Goal: Check status: Check status

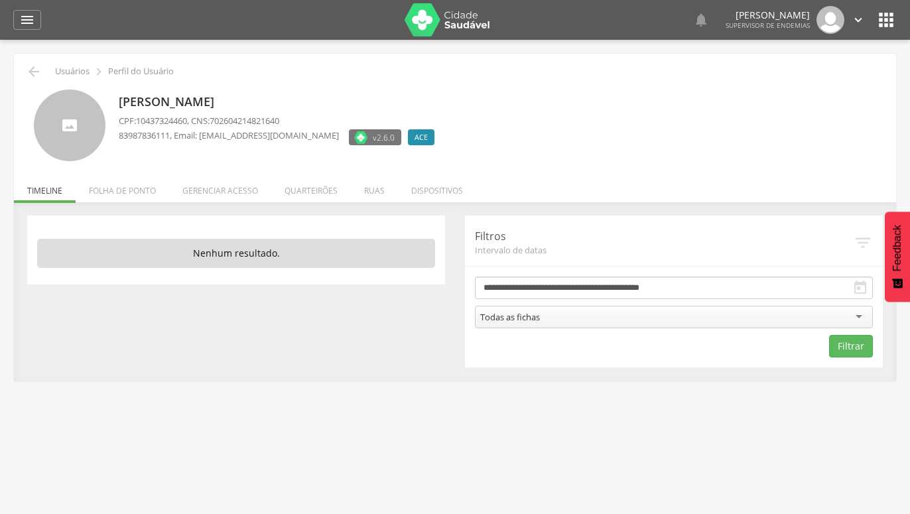
click at [859, 290] on icon "" at bounding box center [860, 288] width 16 height 16
click at [857, 290] on icon "" at bounding box center [860, 288] width 16 height 16
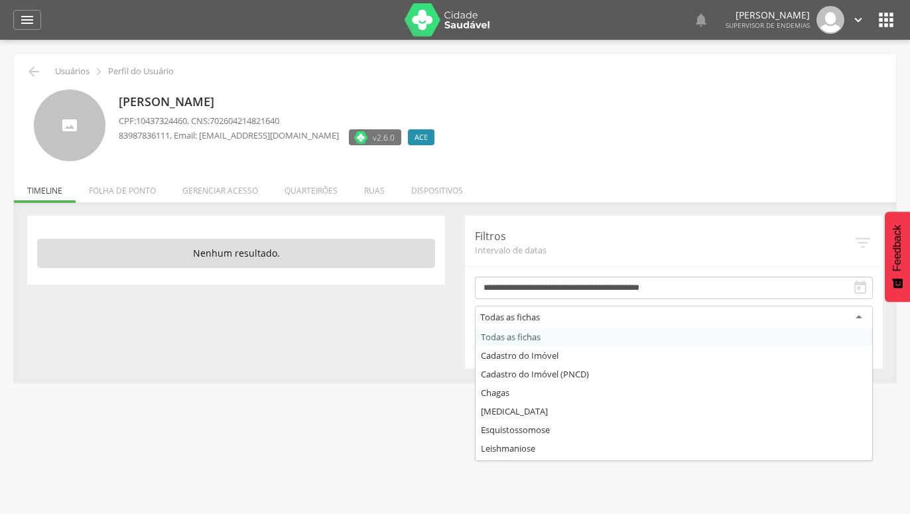
click at [857, 319] on div "Todas as fichas" at bounding box center [674, 318] width 398 height 24
click at [554, 337] on form "**********" at bounding box center [674, 317] width 398 height 82
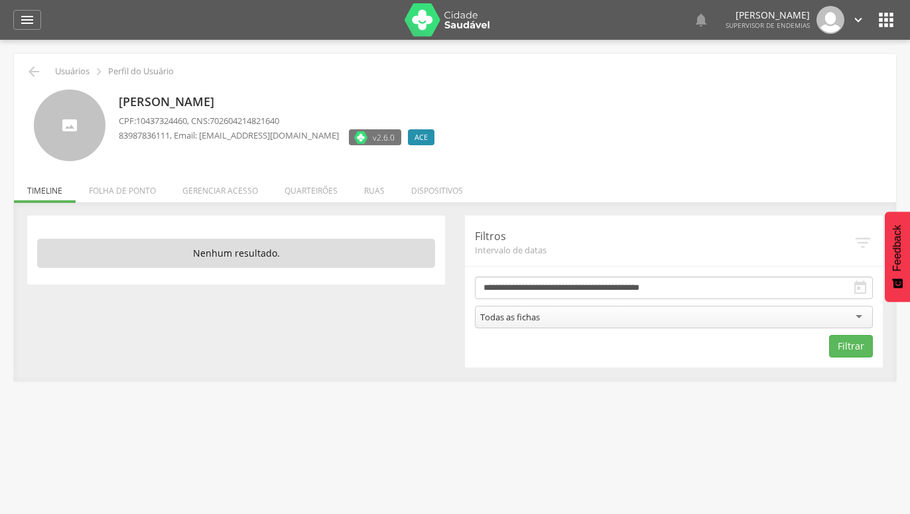
click at [863, 284] on icon "" at bounding box center [860, 288] width 16 height 16
click at [858, 287] on icon "" at bounding box center [860, 288] width 16 height 16
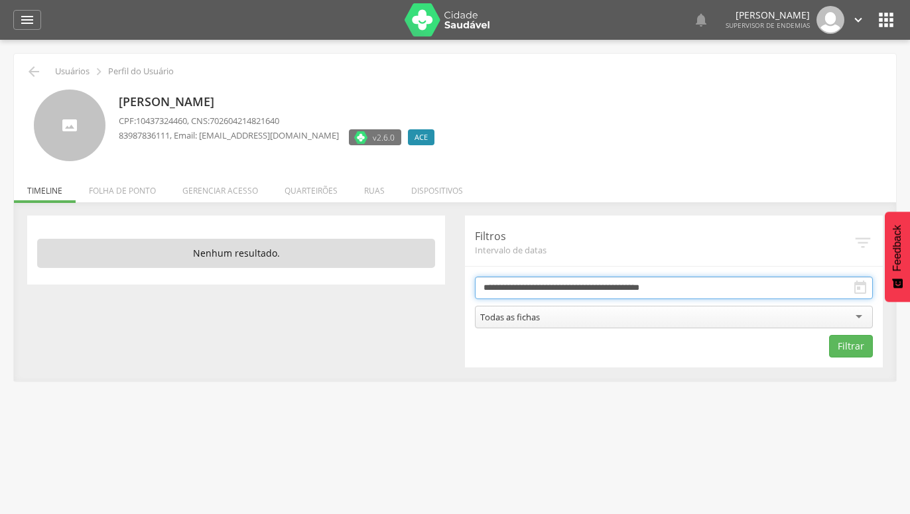
click at [774, 290] on input "**********" at bounding box center [674, 287] width 398 height 23
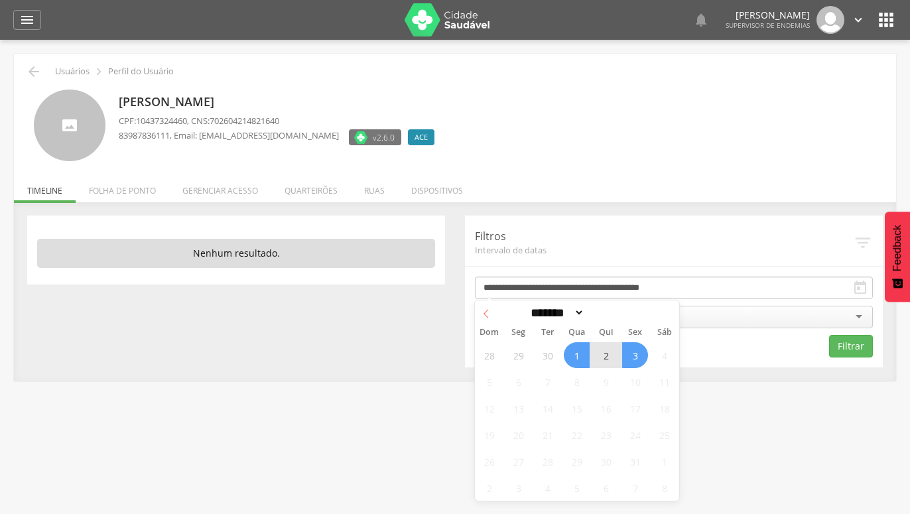
click at [487, 312] on icon at bounding box center [485, 313] width 9 height 9
select select "*"
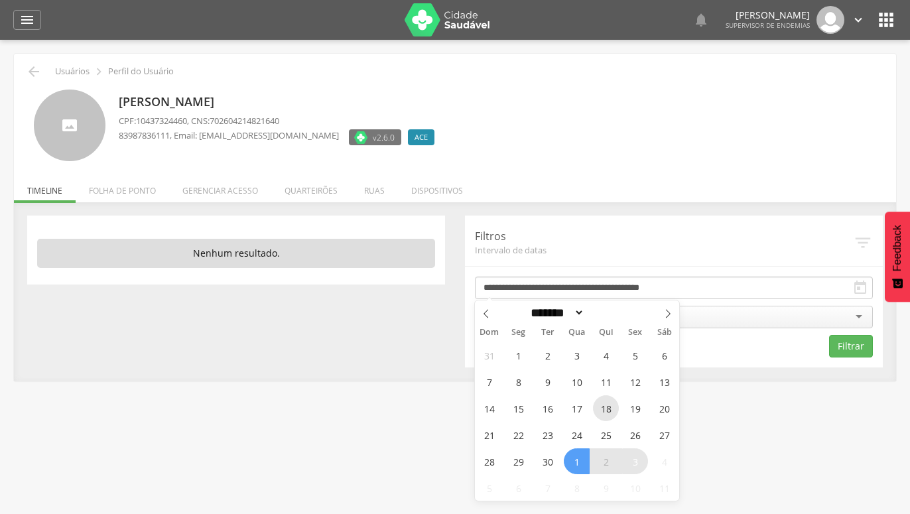
click at [605, 402] on span "18" at bounding box center [606, 408] width 26 height 26
type input "**********"
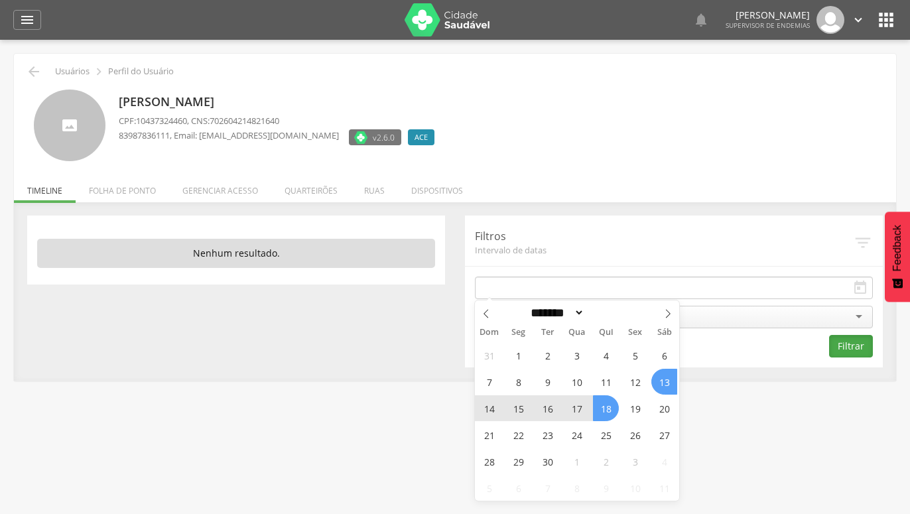
click at [848, 344] on button "Filtrar" at bounding box center [851, 346] width 44 height 23
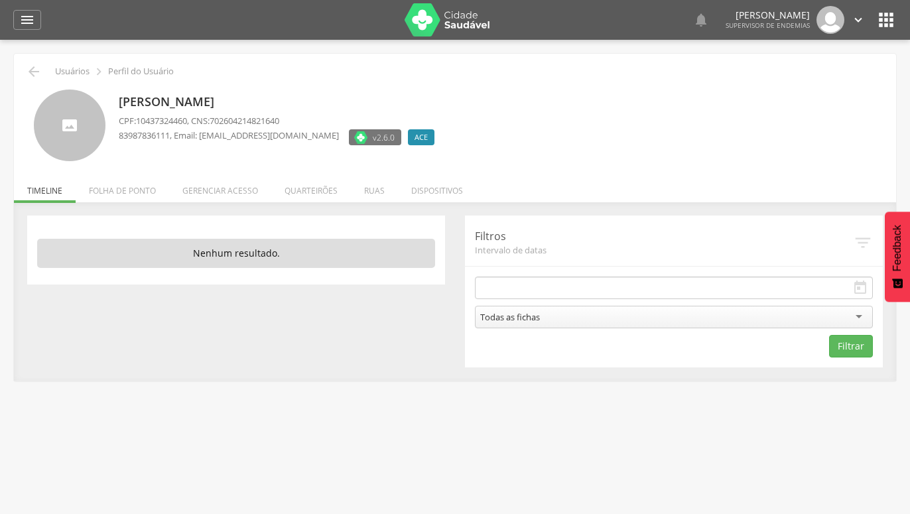
click at [858, 288] on icon "" at bounding box center [860, 288] width 16 height 16
click at [859, 288] on icon "" at bounding box center [860, 288] width 16 height 16
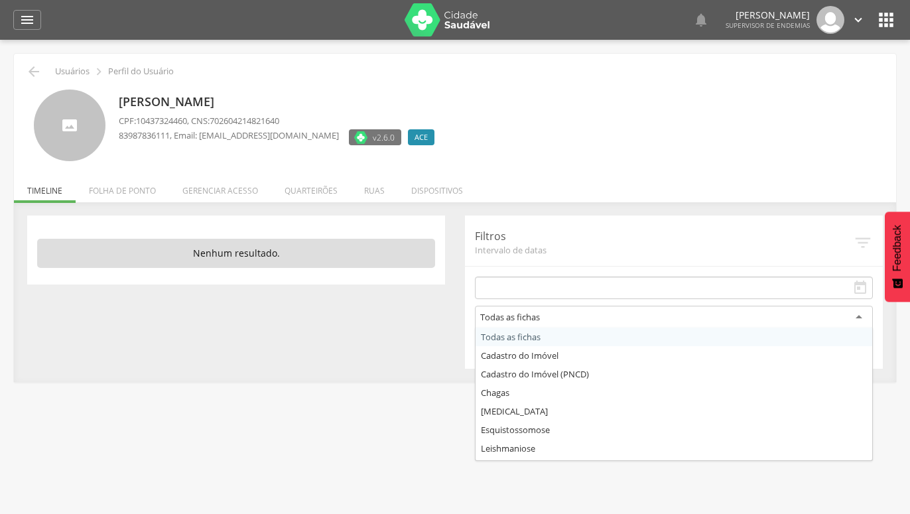
click at [855, 314] on div "Todas as fichas" at bounding box center [674, 318] width 398 height 24
click at [513, 413] on div " Usuários  Perfil do Usuário [PERSON_NAME] CPF: 10437324460 , CNS: 7026042148…" at bounding box center [455, 297] width 910 height 514
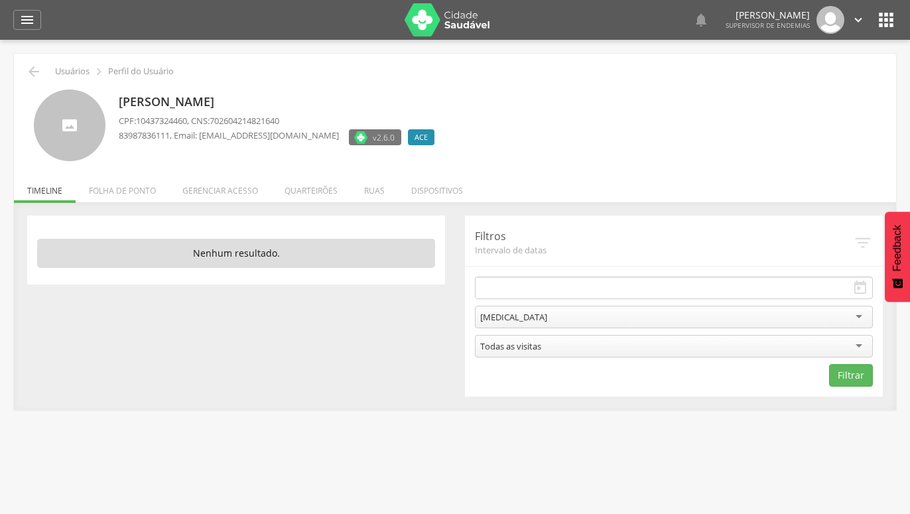
click at [858, 284] on icon "" at bounding box center [860, 288] width 16 height 16
drag, startPoint x: 857, startPoint y: 284, endPoint x: 858, endPoint y: 296, distance: 12.0
click at [859, 288] on icon "" at bounding box center [860, 288] width 16 height 16
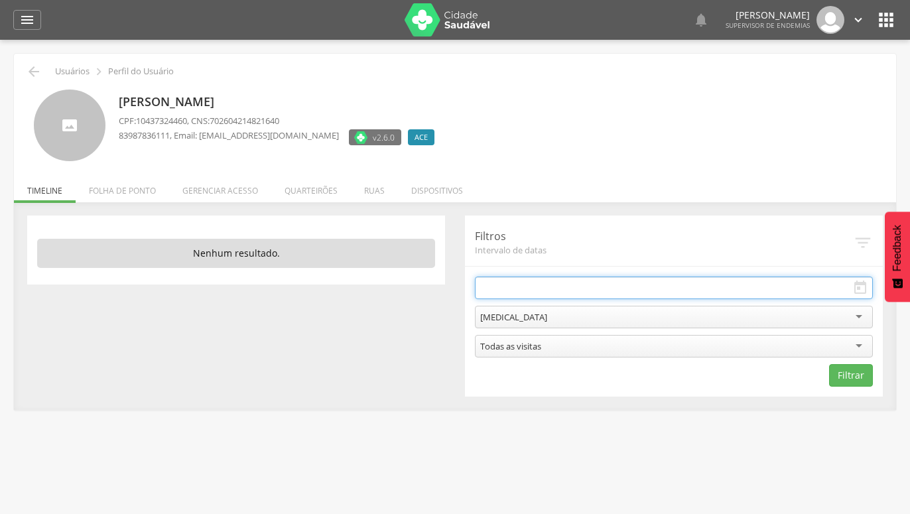
click at [709, 291] on input "text" at bounding box center [674, 287] width 398 height 23
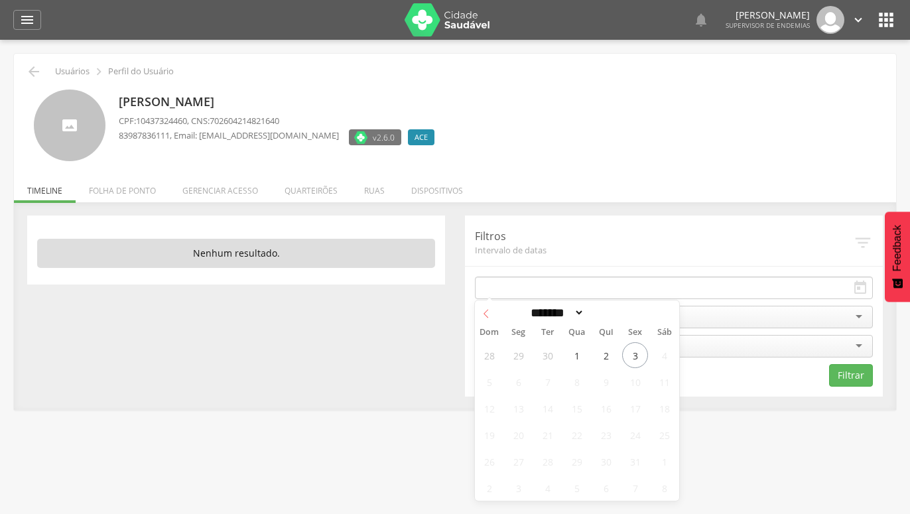
click at [491, 317] on span at bounding box center [486, 311] width 23 height 23
select select "*"
click at [605, 408] on span "18" at bounding box center [606, 408] width 26 height 26
type input "**********"
click at [785, 415] on div " Usuários  Perfil do Usuário [PERSON_NAME] CPF: 10437324460 , CNS: 7026042148…" at bounding box center [455, 297] width 910 height 514
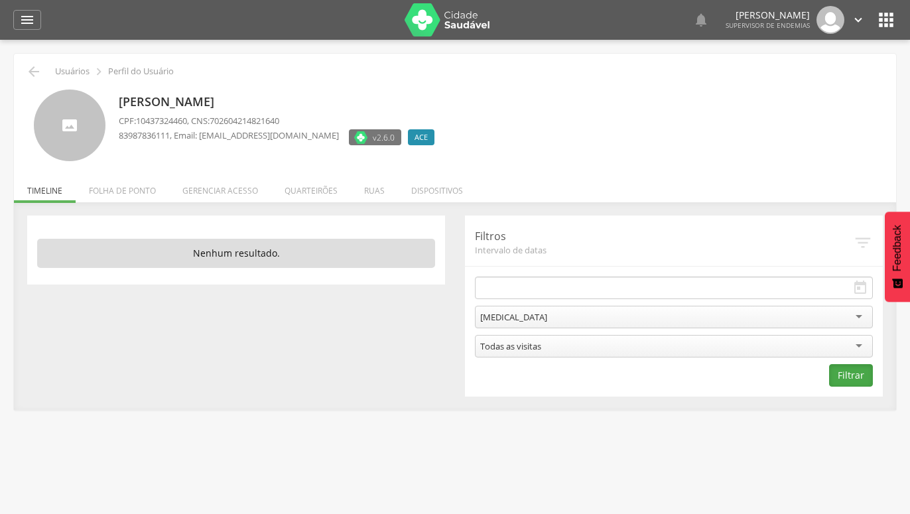
click at [850, 375] on button "Filtrar" at bounding box center [851, 375] width 44 height 23
click at [29, 67] on icon "" at bounding box center [34, 72] width 16 height 16
